Goal: Navigation & Orientation: Find specific page/section

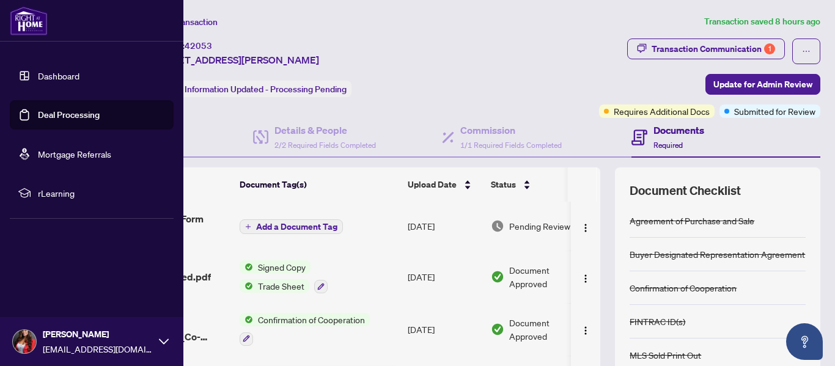
click at [40, 73] on link "Dashboard" at bounding box center [59, 75] width 42 height 11
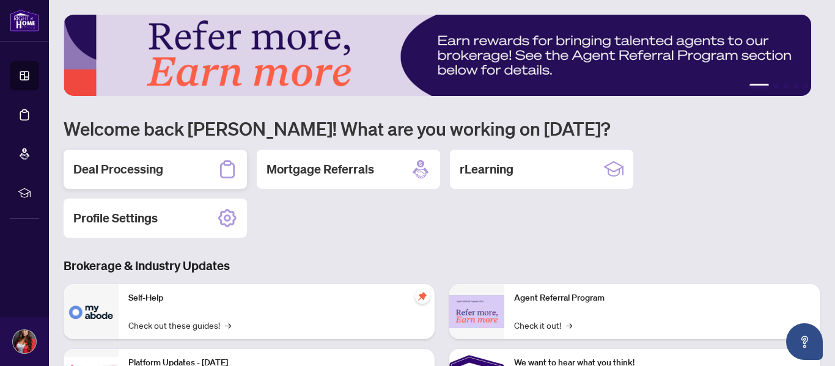
click at [107, 165] on h2 "Deal Processing" at bounding box center [118, 169] width 90 height 17
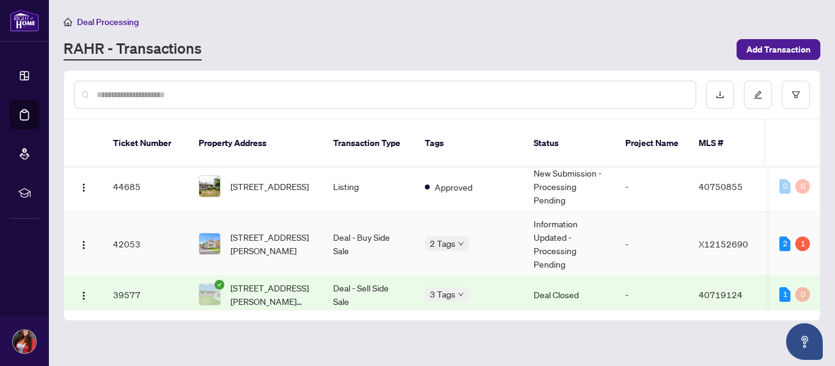
scroll to position [117, 0]
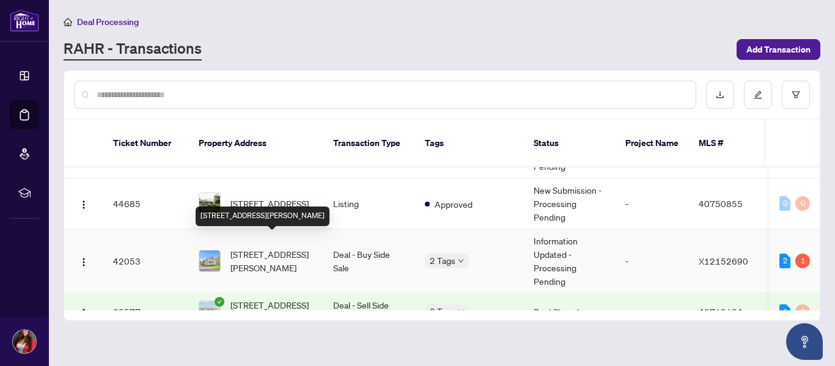
click at [245, 248] on span "[STREET_ADDRESS][PERSON_NAME]" at bounding box center [272, 261] width 83 height 27
